Goal: Information Seeking & Learning: Learn about a topic

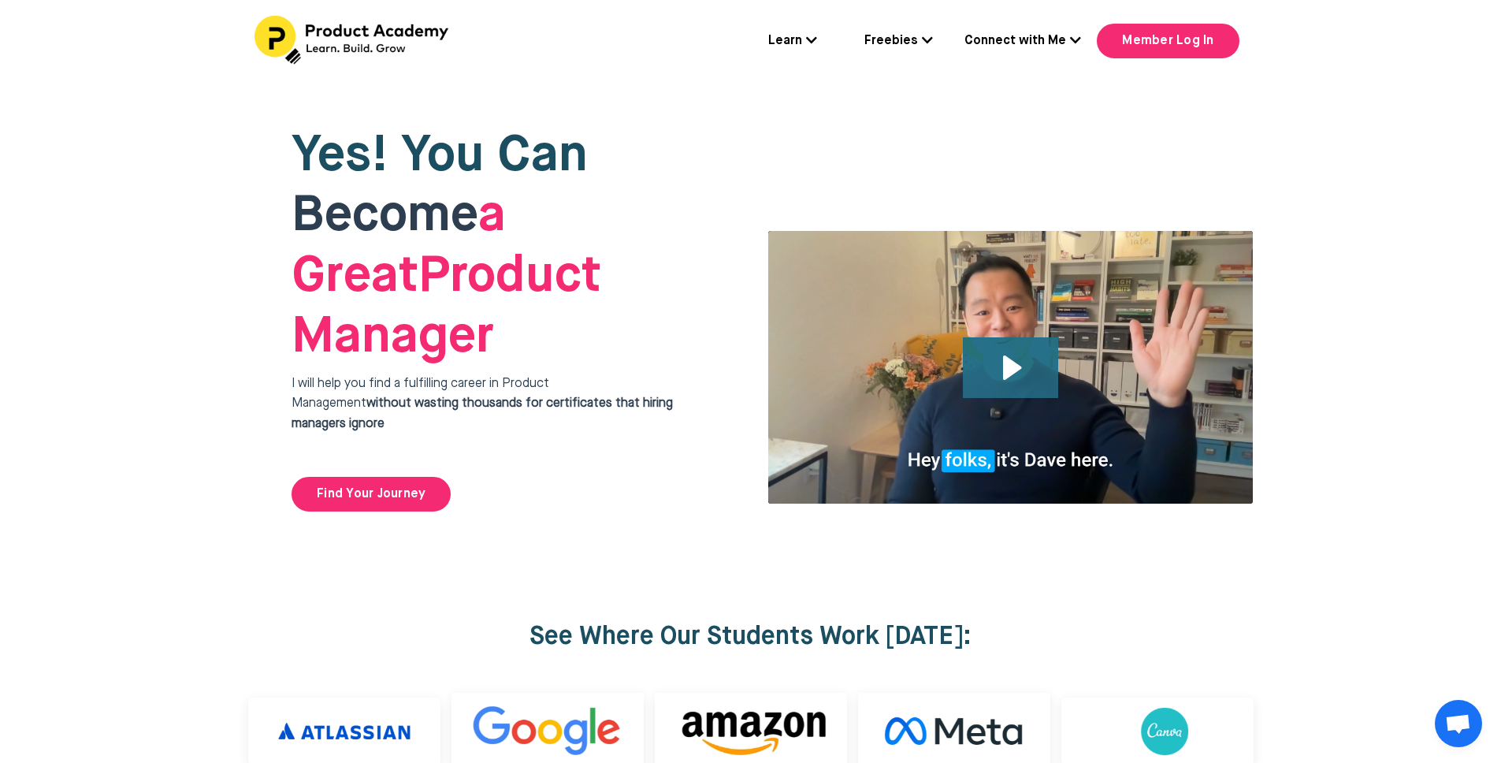
click at [1016, 355] on icon "Play Video: file-uploads/sites/127338/video/4ffeae-3e1-a2cd-5ad6-eac528a42_Why_…" at bounding box center [1012, 367] width 19 height 24
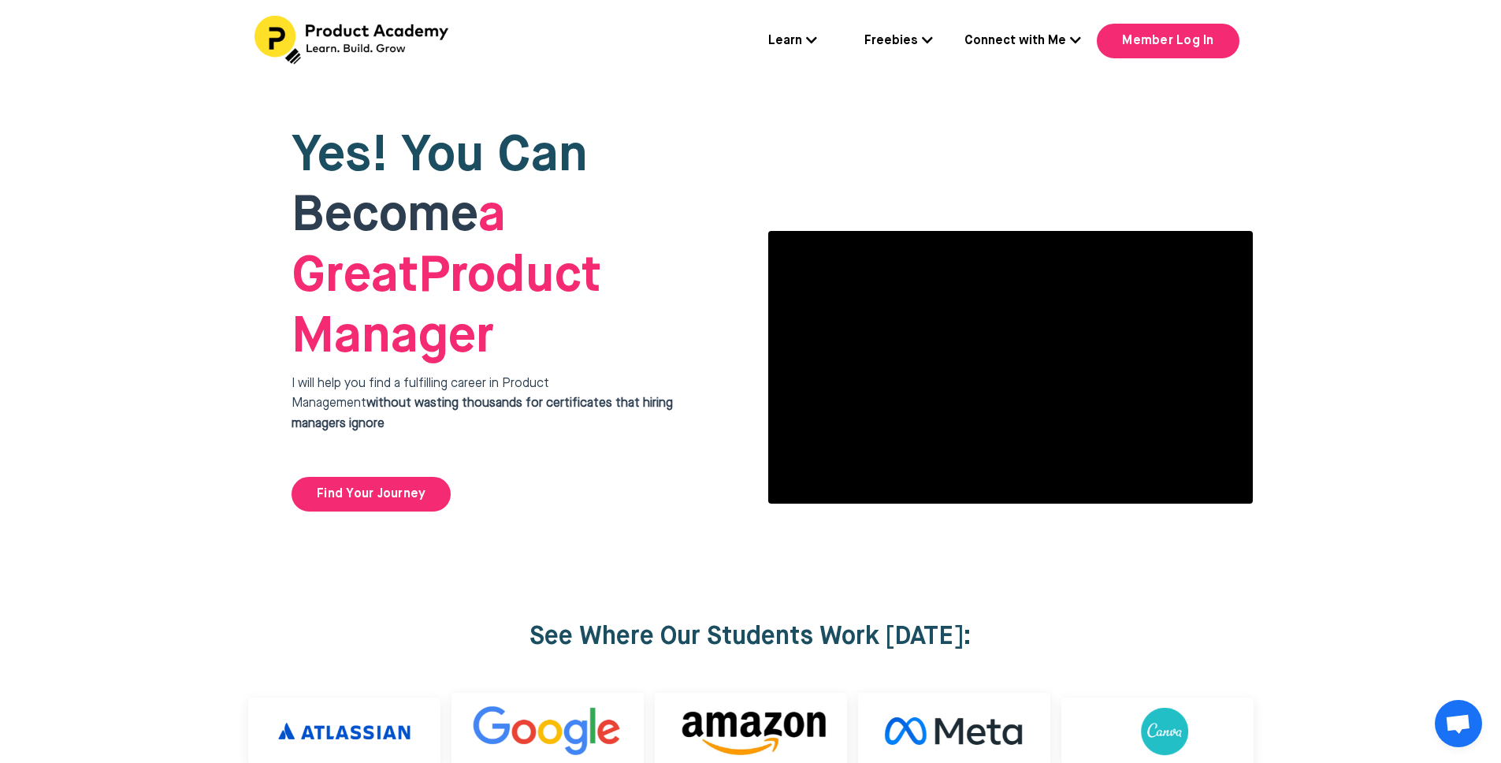
click at [931, 36] on icon at bounding box center [927, 40] width 11 height 13
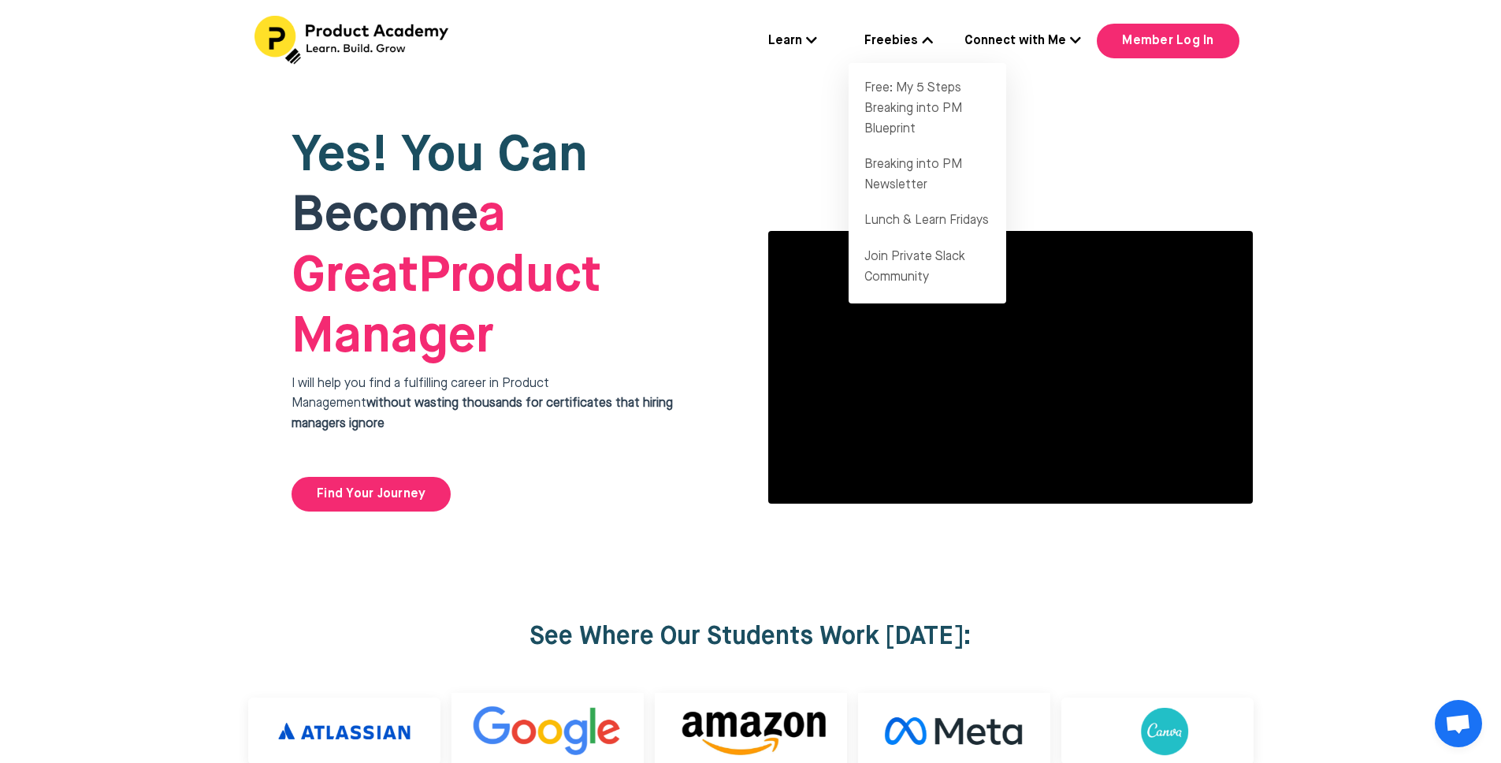
click at [1318, 555] on div at bounding box center [750, 774] width 1501 height 438
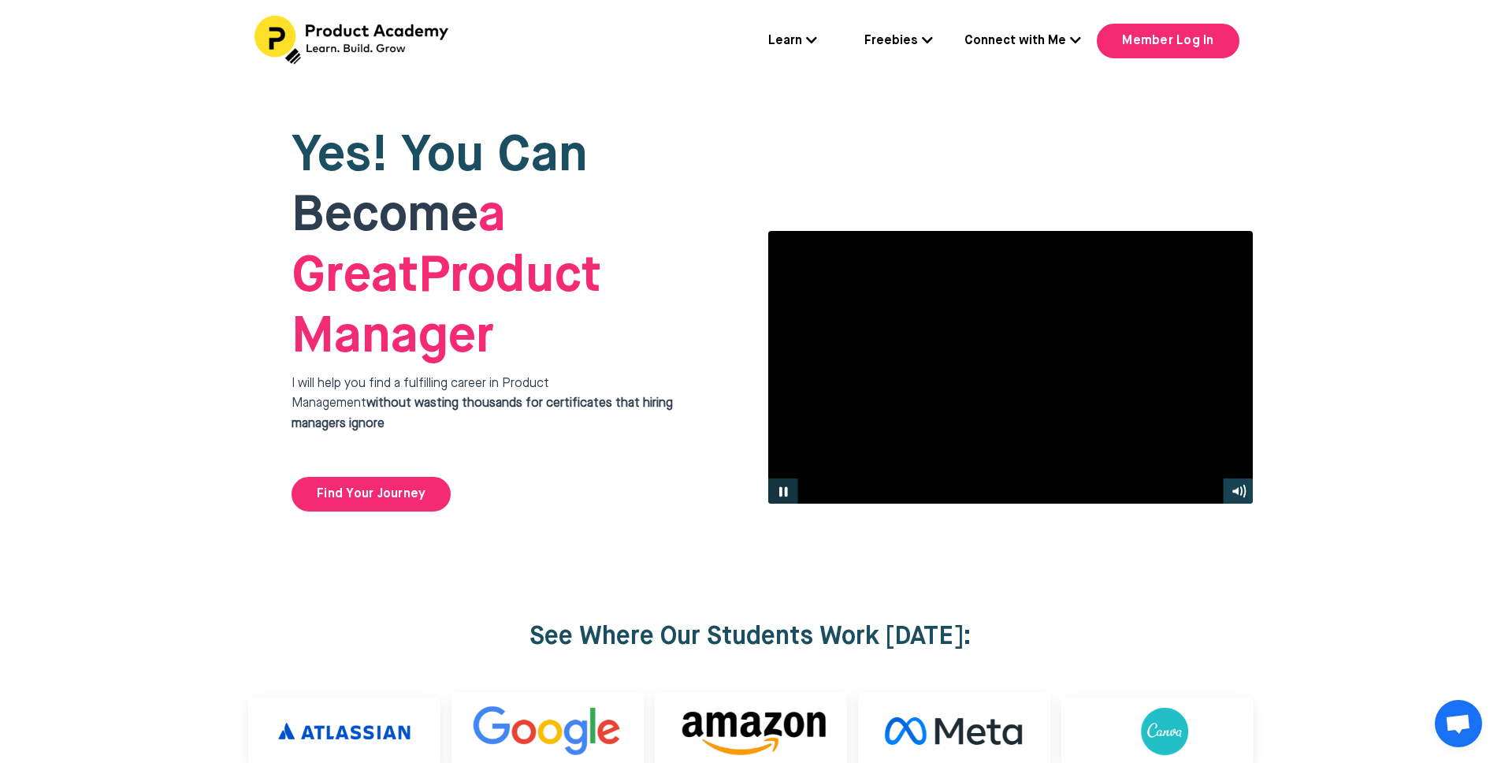
click at [794, 478] on icon "Pause" at bounding box center [783, 491] width 31 height 26
click at [919, 39] on link "Freebies" at bounding box center [898, 42] width 69 height 20
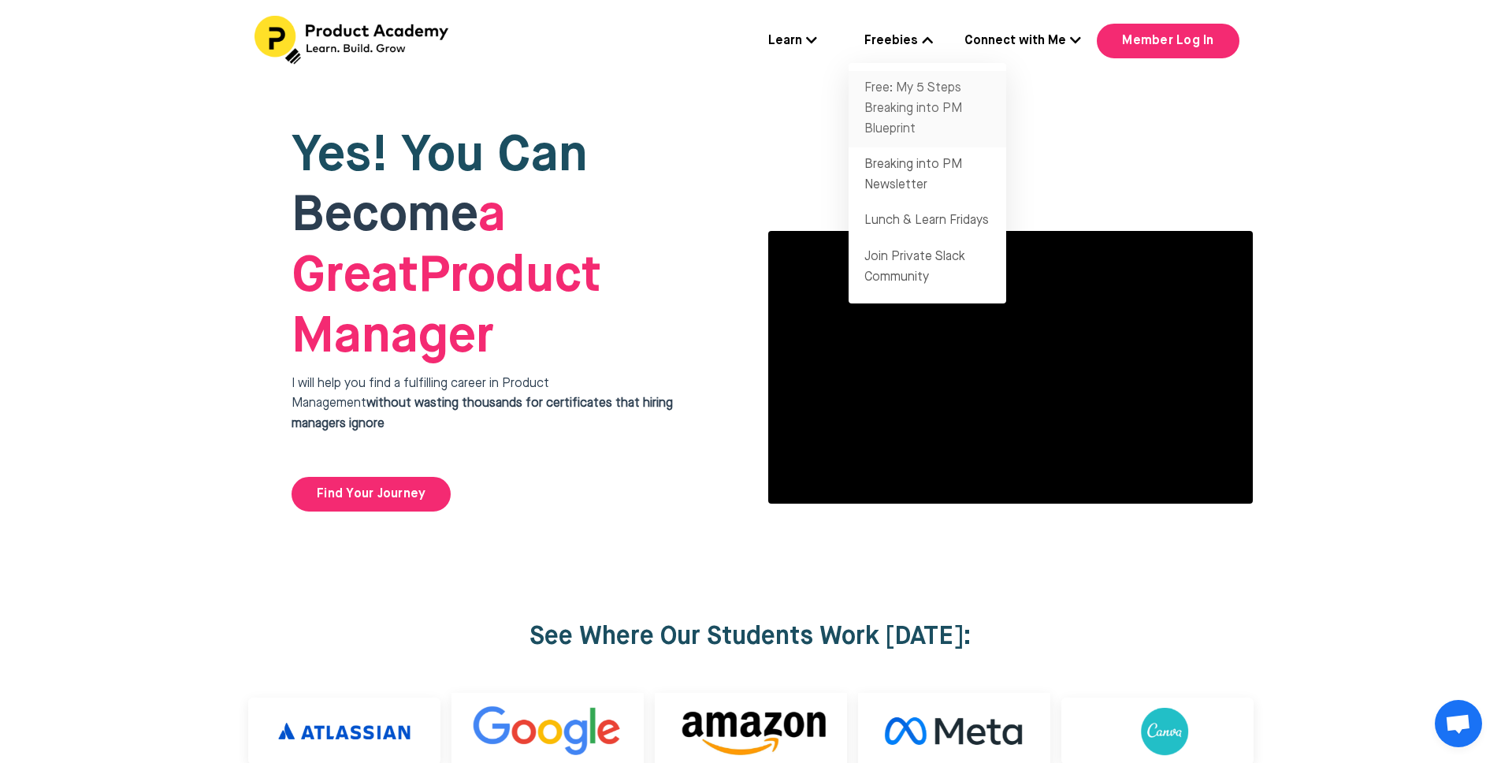
click at [916, 91] on link "Free: My 5 Steps Breaking into PM Blueprint" at bounding box center [928, 109] width 158 height 76
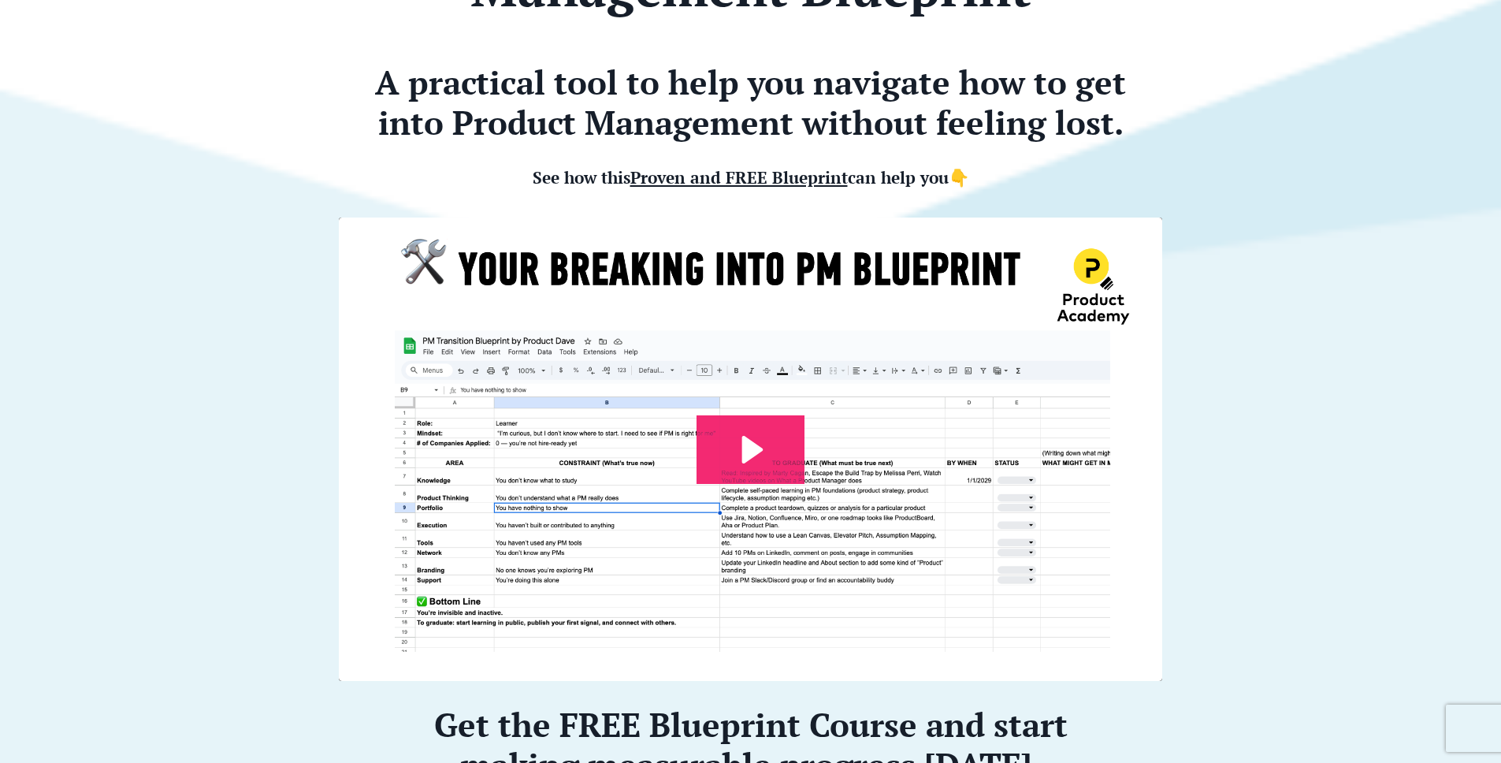
scroll to position [255, 0]
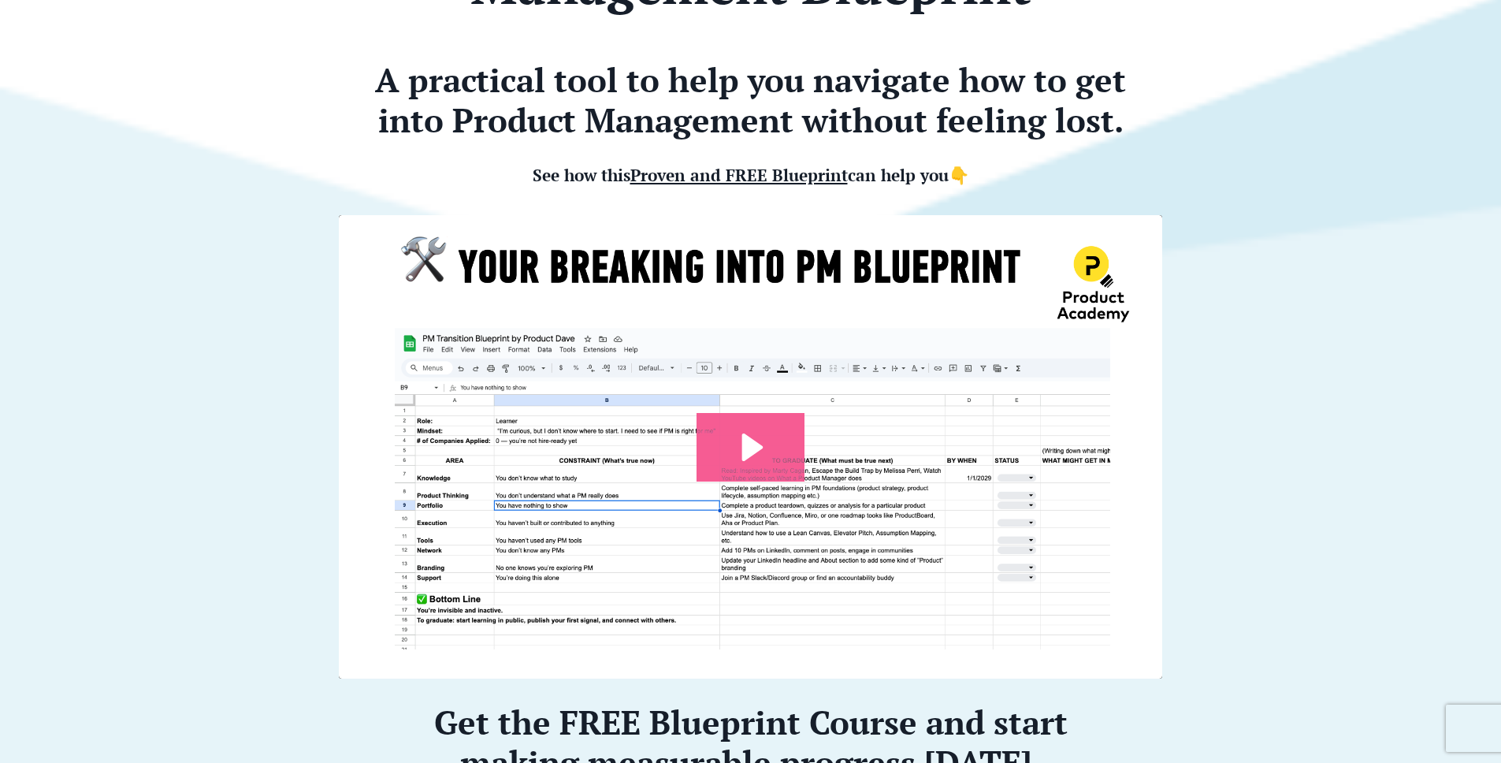
click at [772, 457] on icon "Play Video: file-uploads/sites/127338/video/7e45aa-001e-eb01-81e-76e7130611_Pro…" at bounding box center [750, 447] width 107 height 69
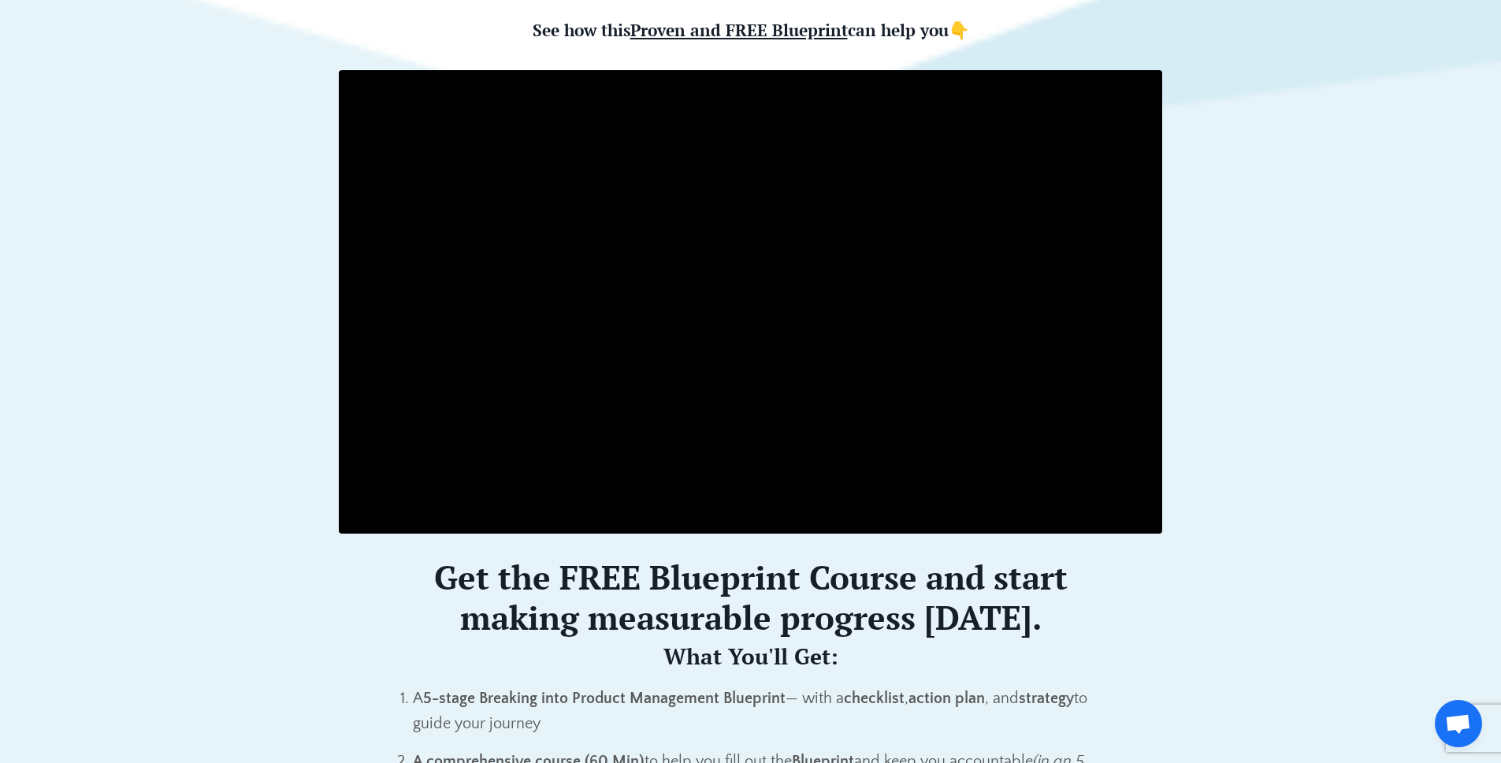
scroll to position [400, 0]
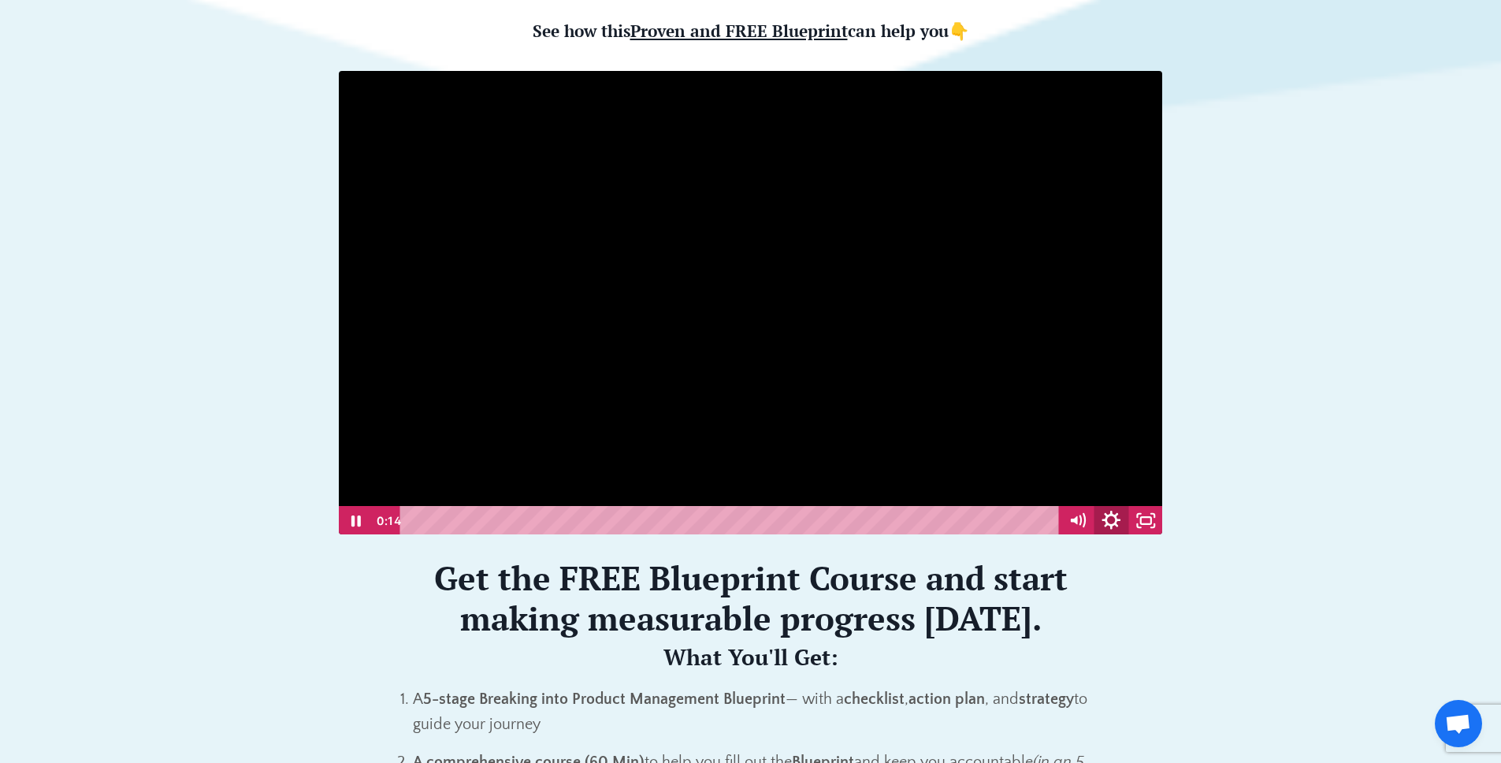
click at [1113, 522] on icon "Show settings menu" at bounding box center [1111, 520] width 41 height 35
click at [678, 401] on div at bounding box center [750, 302] width 825 height 465
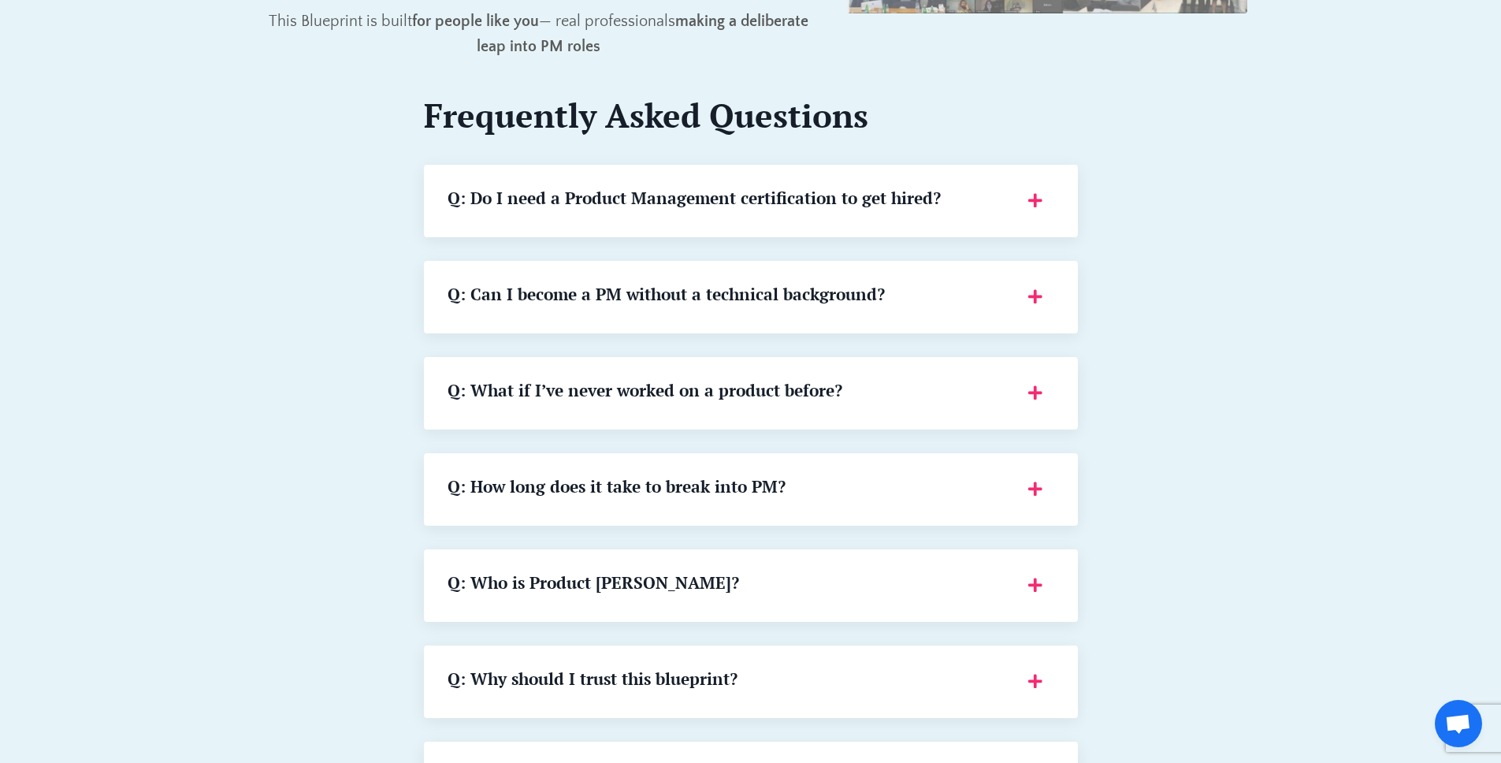
scroll to position [1908, 0]
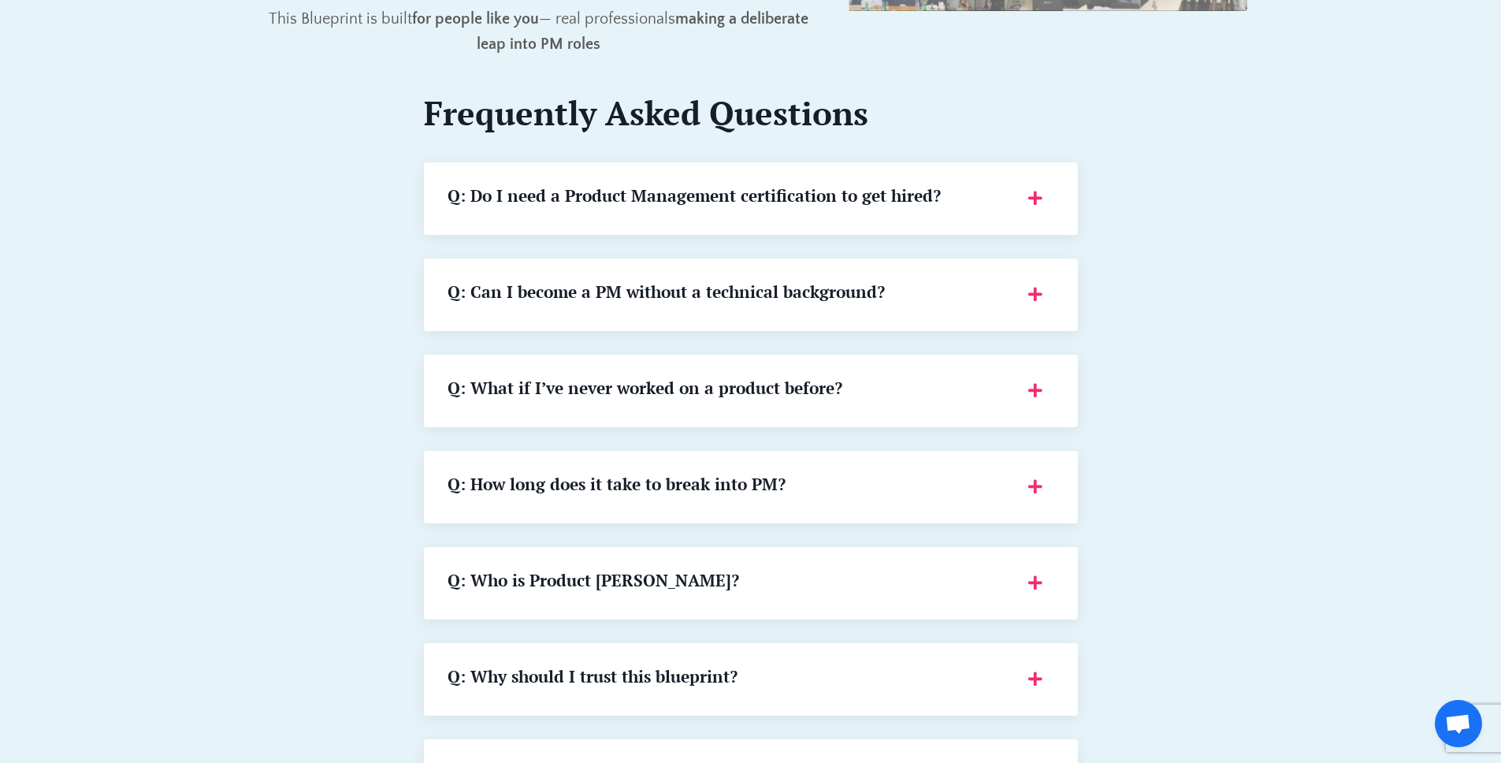
click at [1039, 284] on div "Q: Can I become a PM without a technical background?" at bounding box center [751, 294] width 607 height 25
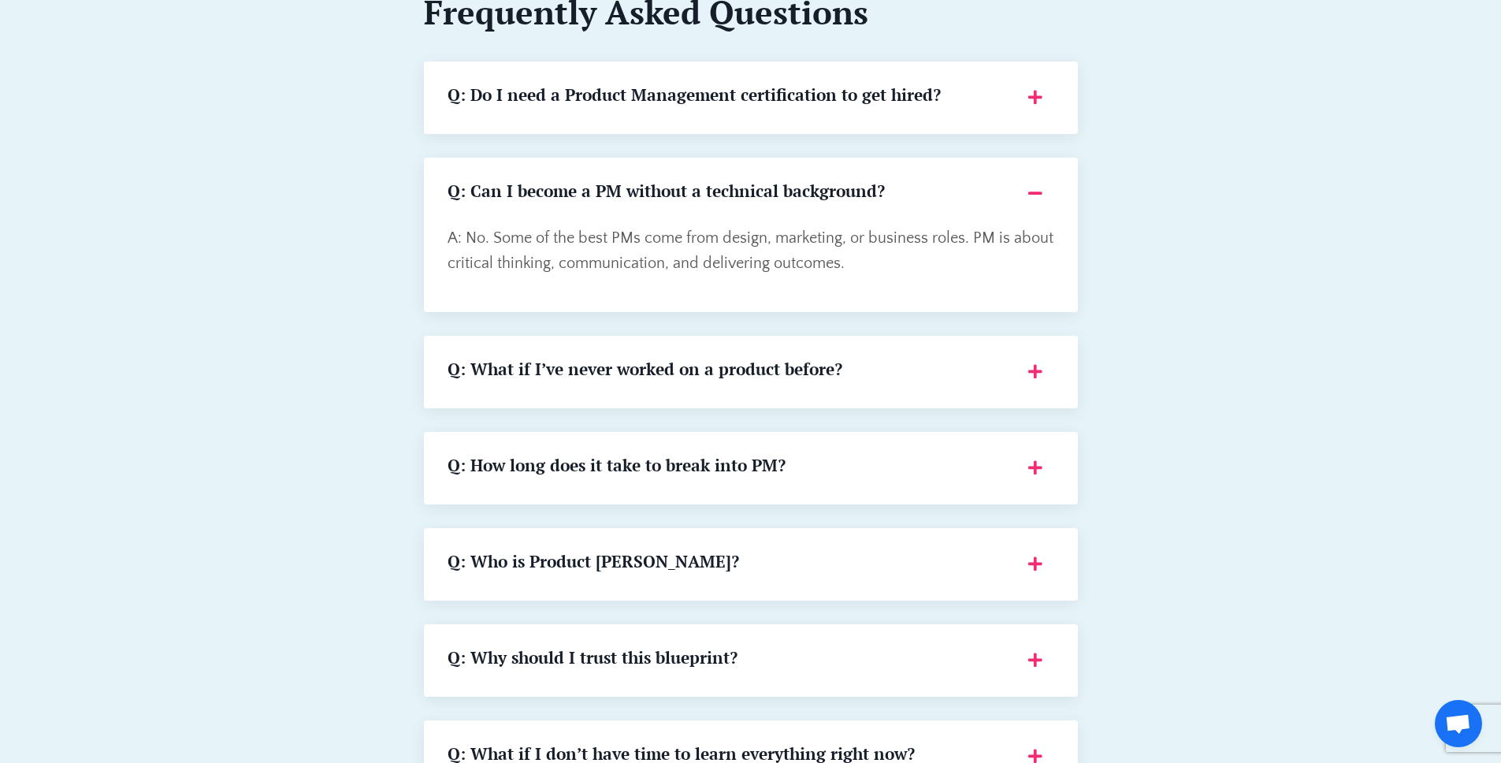
scroll to position [2062, 0]
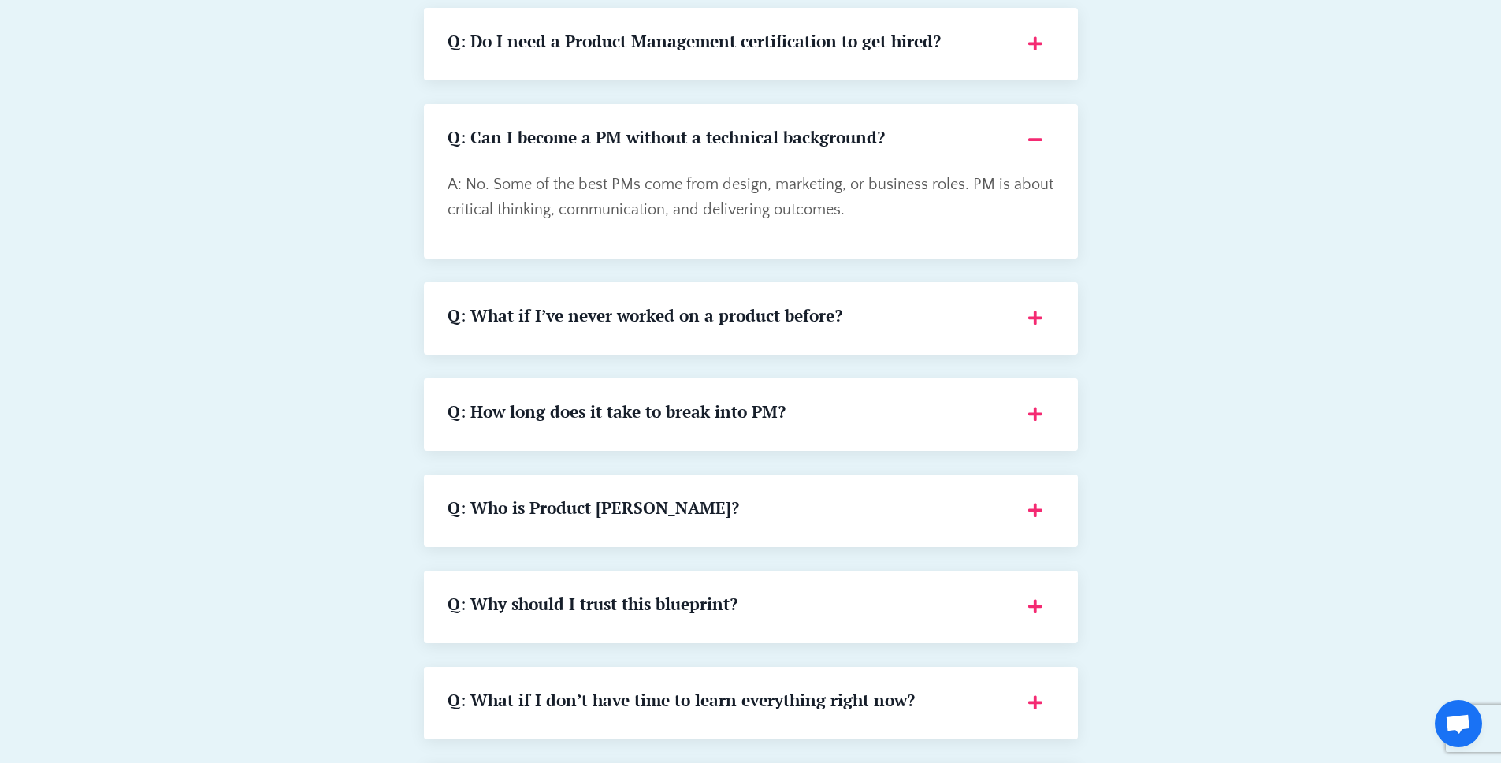
click at [1037, 325] on div "Q: What if I’ve never worked on a product before?" at bounding box center [751, 318] width 607 height 25
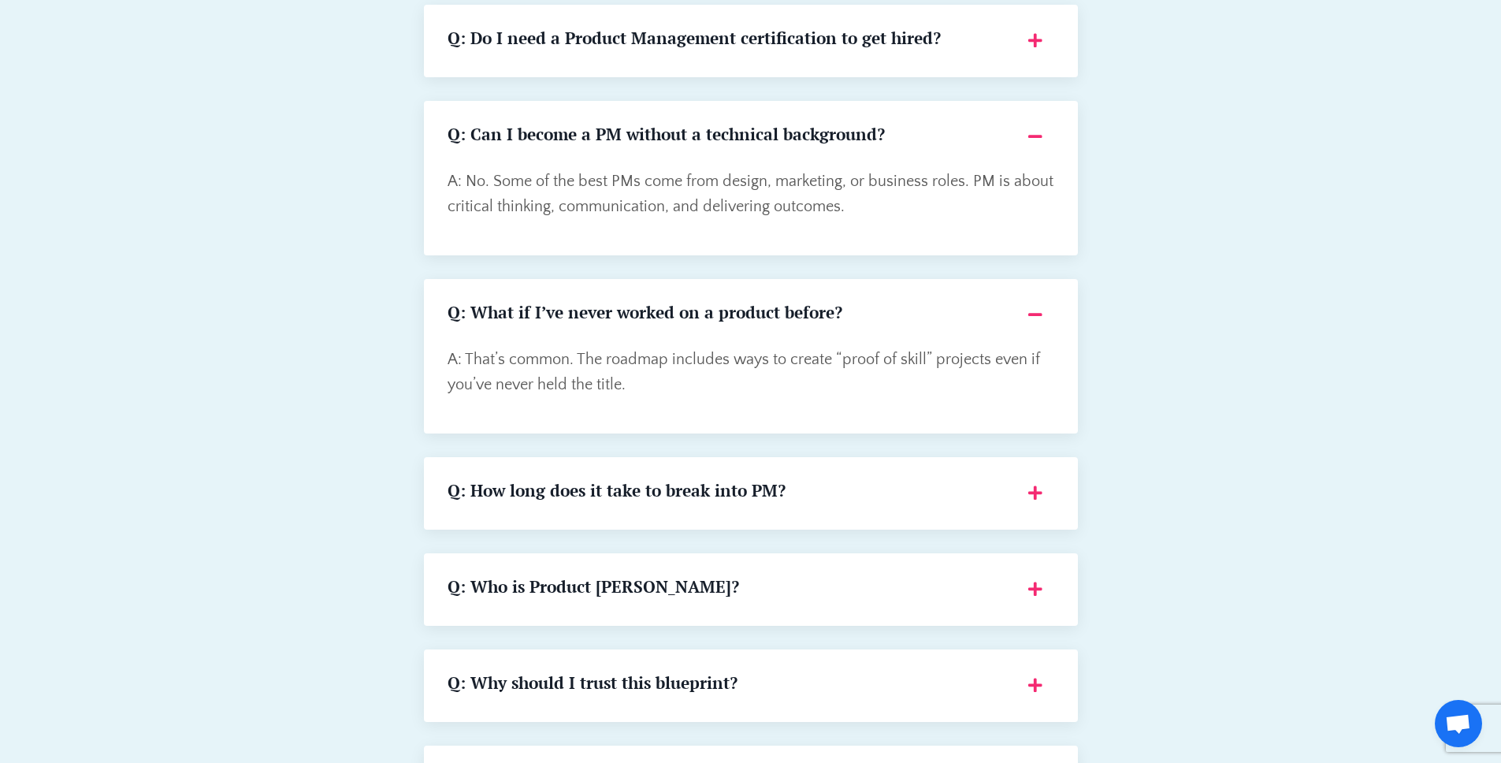
scroll to position [2192, 0]
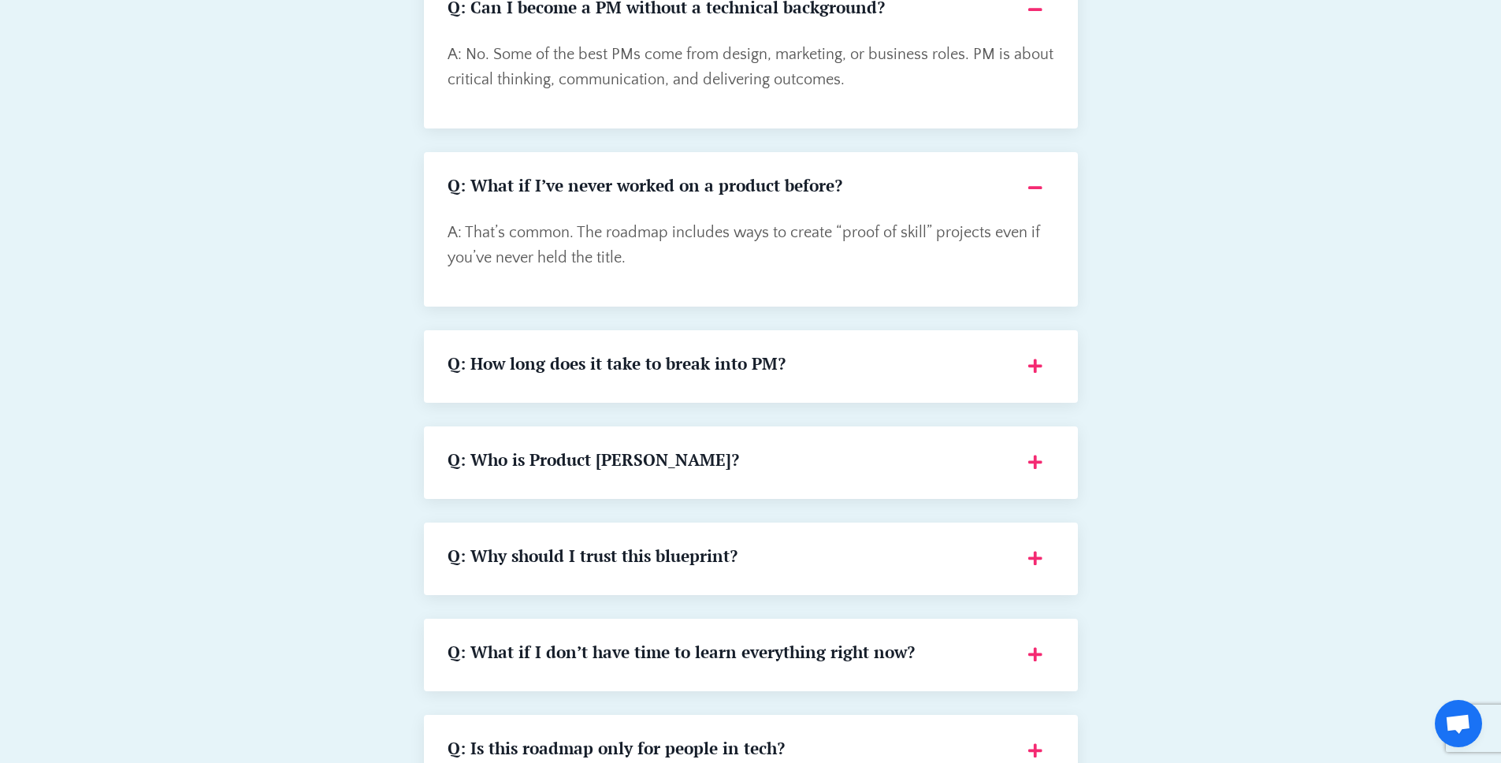
click at [1040, 378] on div "Q: How long does it take to break into PM?" at bounding box center [751, 366] width 607 height 25
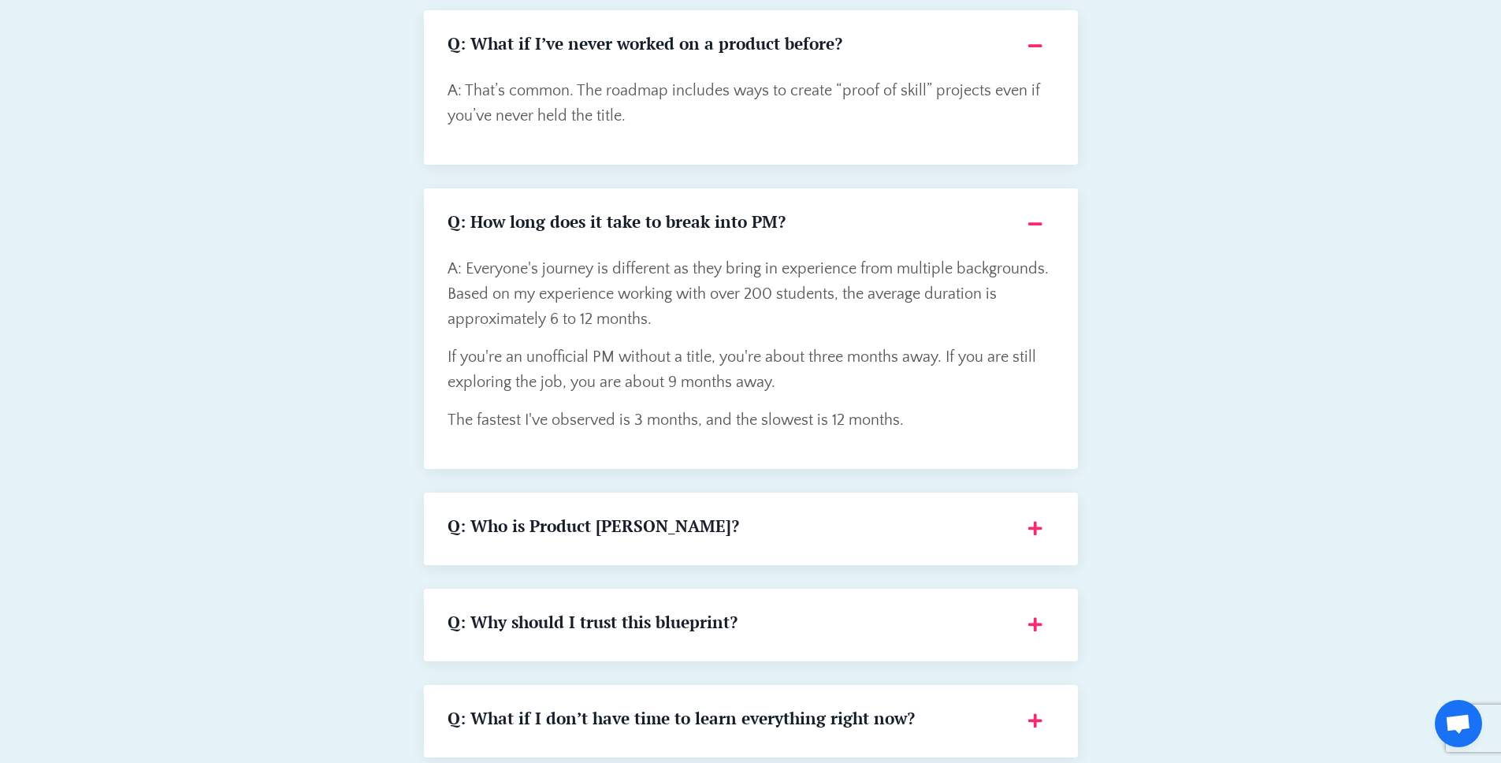
scroll to position [2467, 0]
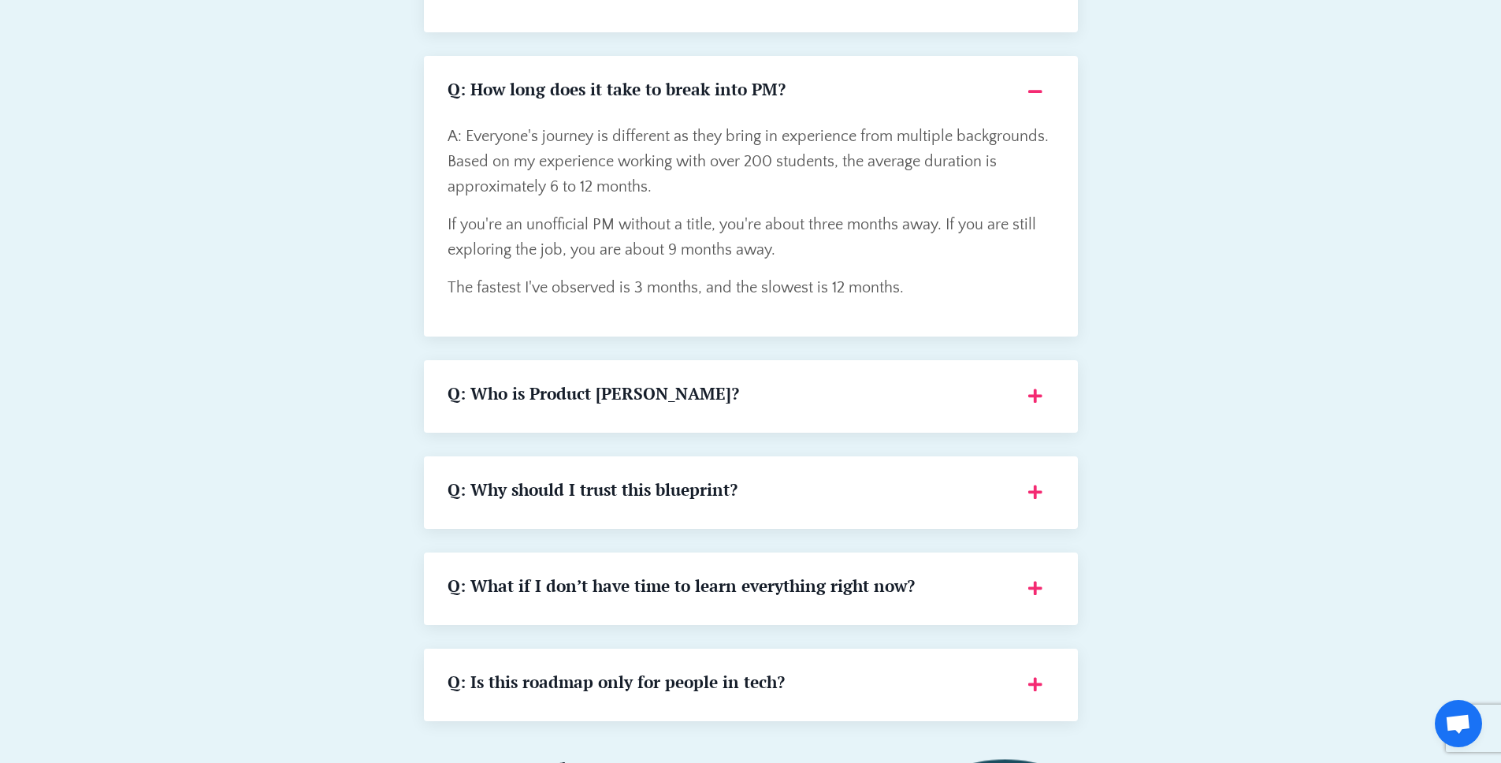
click at [1042, 396] on div "Q: Who is Product Dave?" at bounding box center [751, 396] width 607 height 25
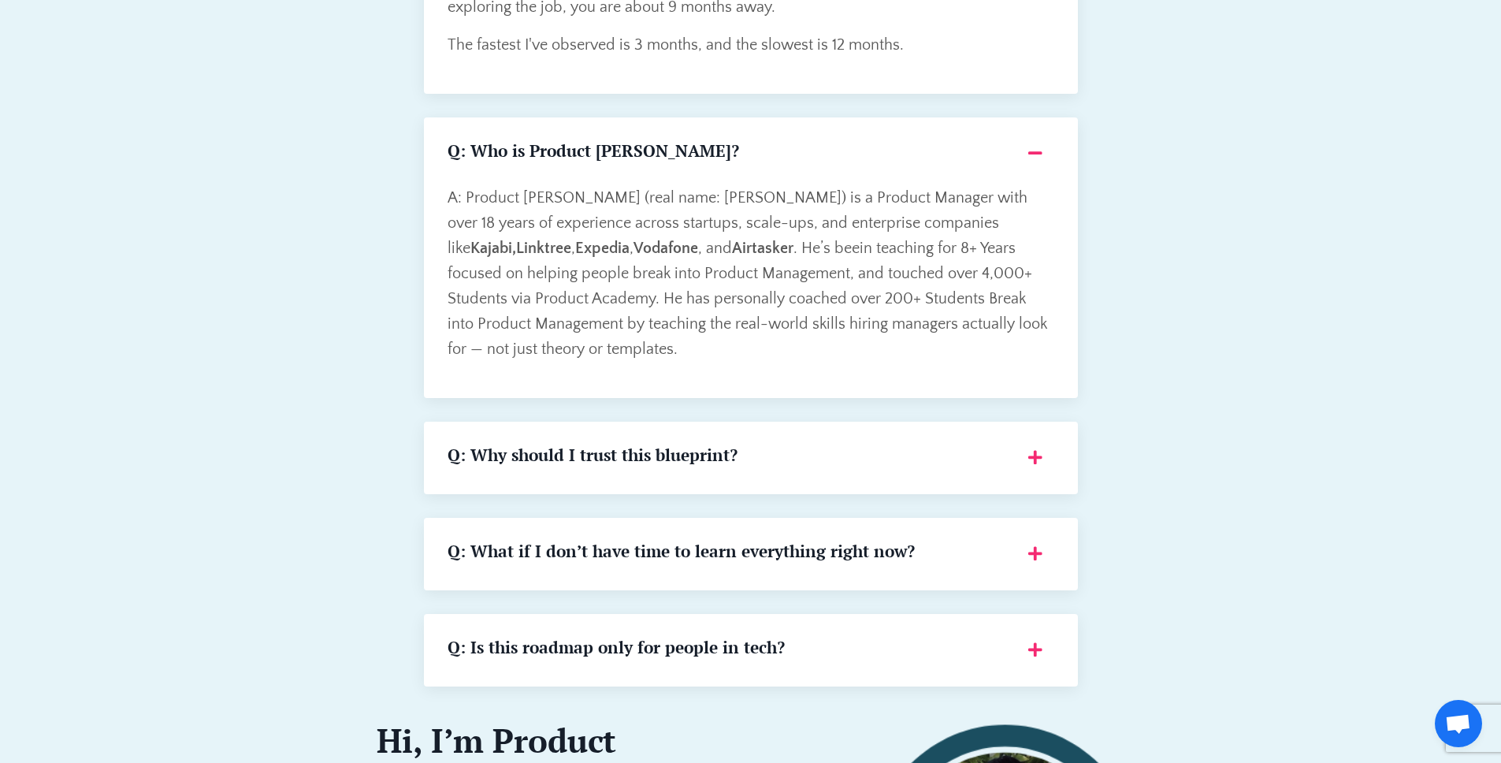
scroll to position [2781, 0]
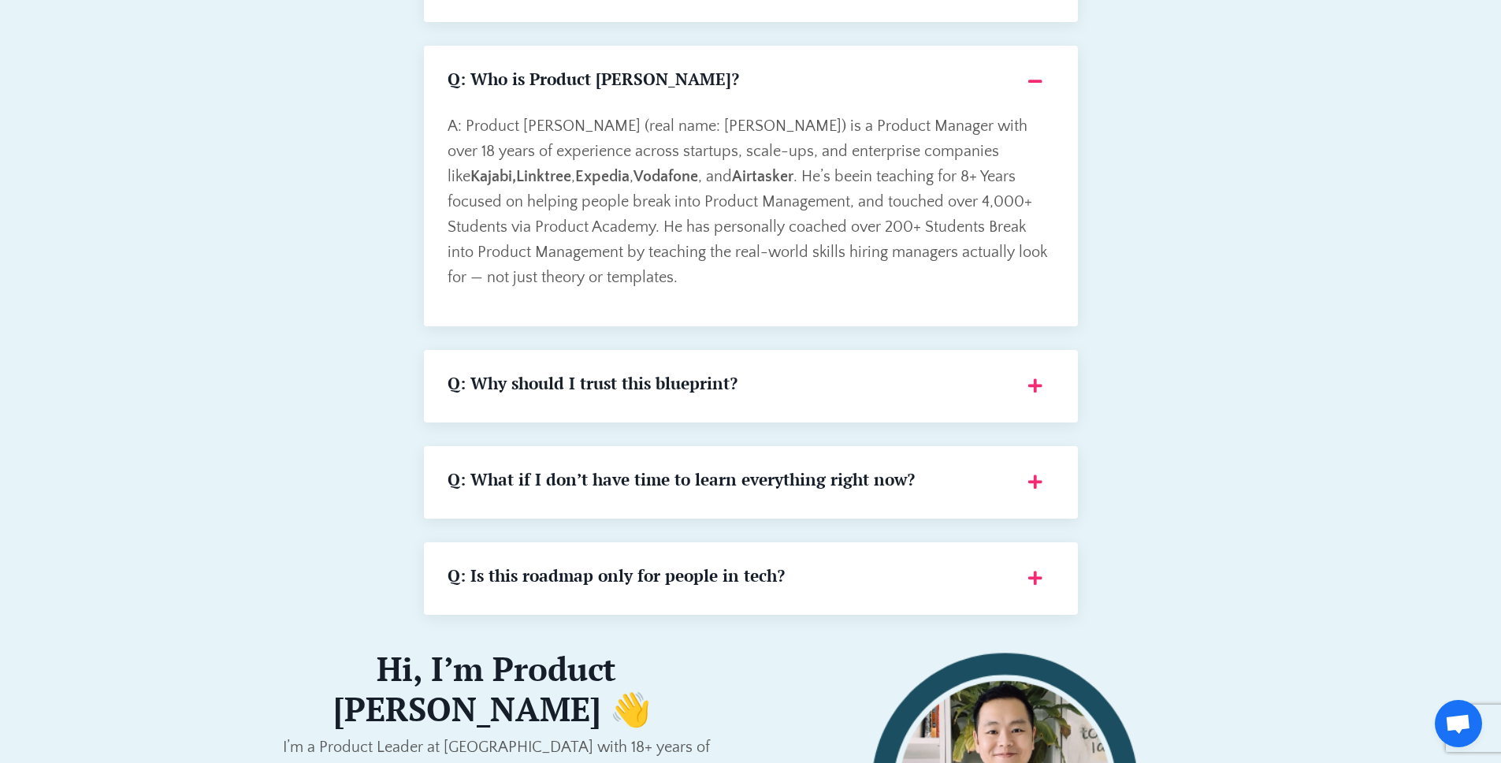
click at [1037, 384] on div "Q: Why should I trust this blueprint?" at bounding box center [751, 386] width 607 height 25
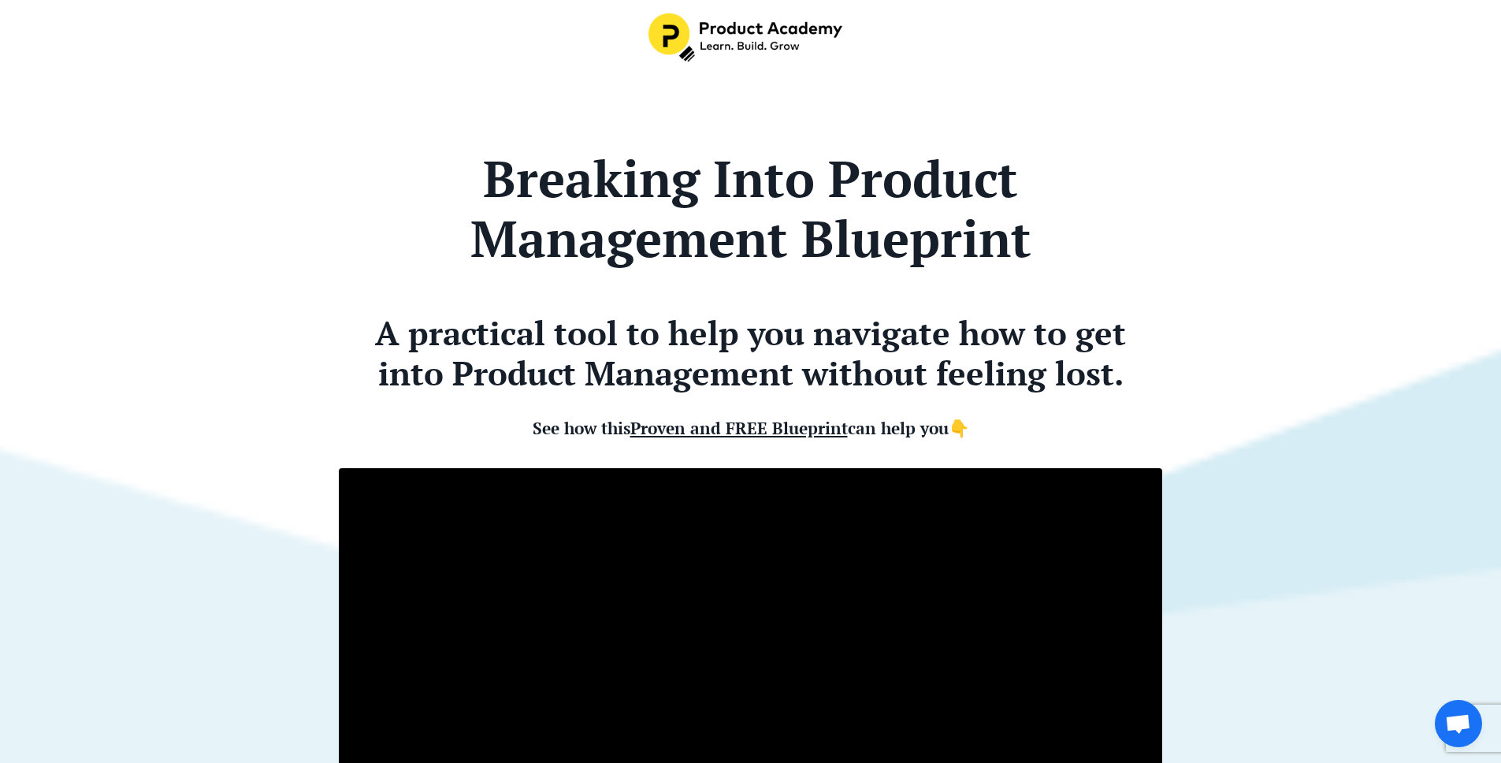
scroll to position [3, 0]
